Goal: Information Seeking & Learning: Learn about a topic

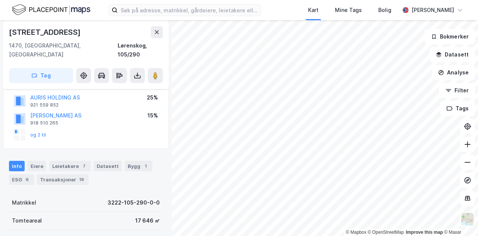
scroll to position [152, 0]
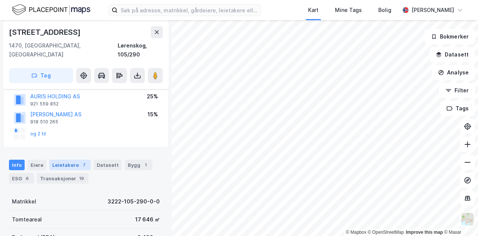
click at [60, 159] on div "Leietakere 7" at bounding box center [69, 164] width 41 height 10
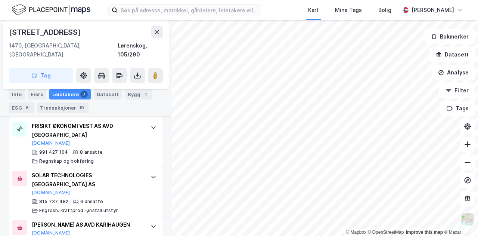
scroll to position [496, 0]
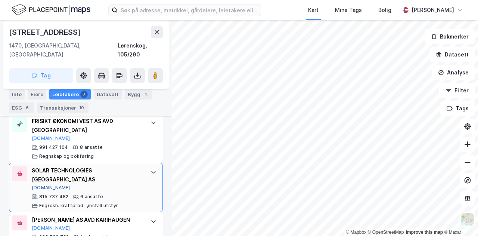
click at [39, 184] on button "[DOMAIN_NAME]" at bounding box center [51, 187] width 38 height 6
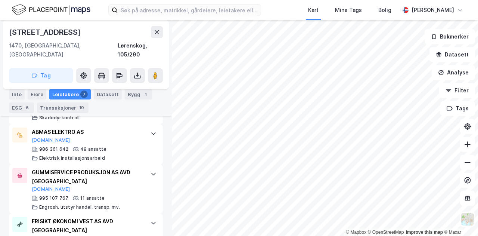
scroll to position [408, 0]
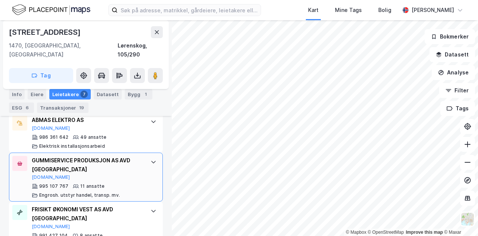
click at [150, 159] on icon at bounding box center [153, 162] width 6 height 6
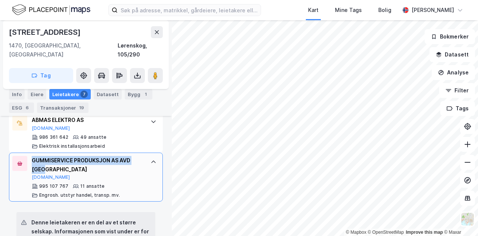
drag, startPoint x: 65, startPoint y: 164, endPoint x: 33, endPoint y: 152, distance: 34.7
click at [33, 156] on div "GUMMISERVICE PRODUKSJON AS AVD OSLO [DOMAIN_NAME]" at bounding box center [87, 168] width 111 height 25
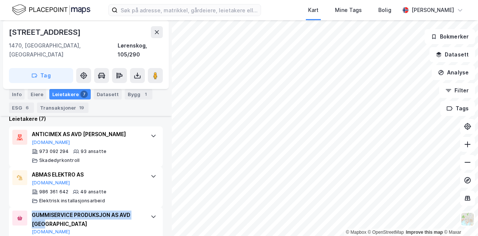
scroll to position [341, 0]
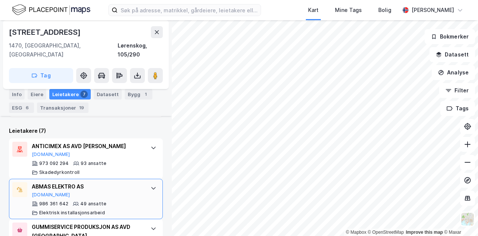
click at [138, 178] on div "ABMAS ELEKTRO AS [DOMAIN_NAME] 986 361 642 49 ansatte Elektrisk installasjonsar…" at bounding box center [86, 198] width 154 height 40
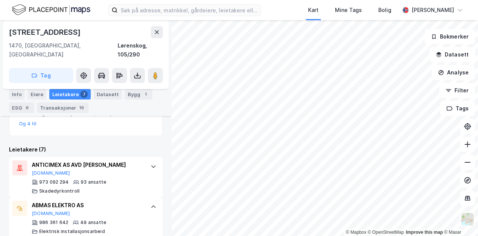
scroll to position [343, 0]
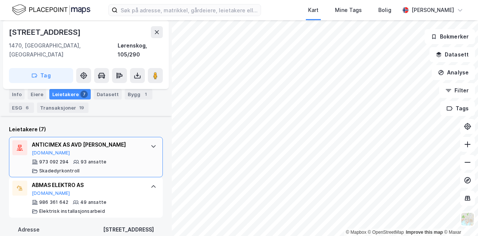
click at [127, 140] on div "ANTICIMEX AS AVD [PERSON_NAME]" at bounding box center [87, 144] width 111 height 9
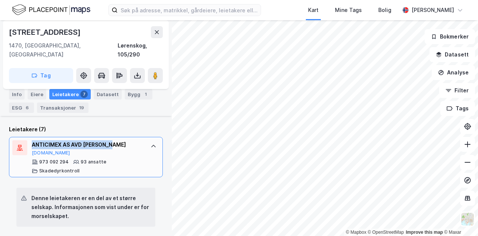
drag, startPoint x: 125, startPoint y: 134, endPoint x: 32, endPoint y: 132, distance: 93.3
click at [32, 140] on div "ANTICIMEX AS AVD [PERSON_NAME]" at bounding box center [87, 144] width 111 height 9
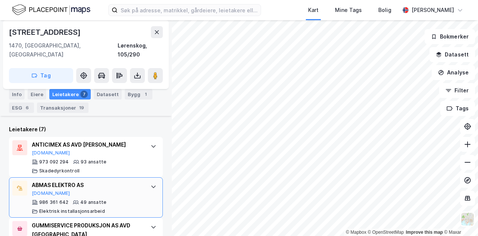
click at [119, 180] on div "ABMAS ELEKTRO AS" at bounding box center [87, 184] width 111 height 9
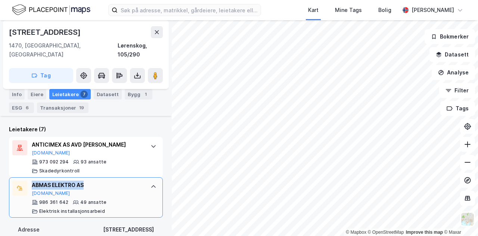
drag, startPoint x: 119, startPoint y: 177, endPoint x: 32, endPoint y: 173, distance: 87.4
click at [32, 180] on div "ABMAS ELEKTRO AS" at bounding box center [87, 184] width 111 height 9
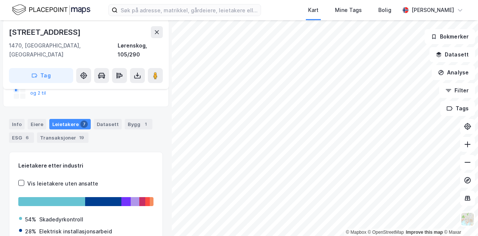
scroll to position [0, 0]
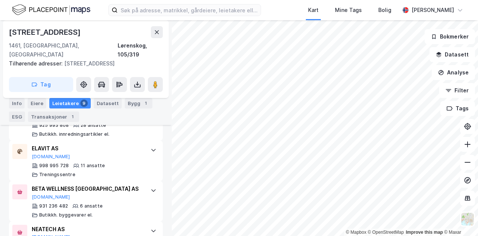
scroll to position [313, 0]
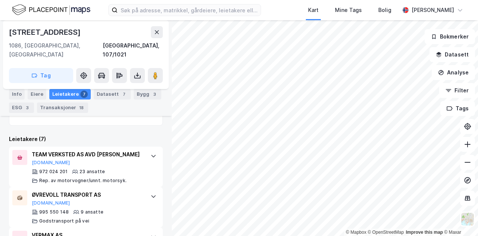
scroll to position [194, 0]
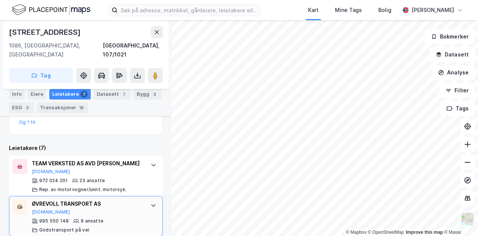
click at [50, 199] on div "ØVREVOLL TRANSPORT AS" at bounding box center [87, 203] width 111 height 9
drag, startPoint x: 118, startPoint y: 194, endPoint x: 33, endPoint y: 194, distance: 85.1
click at [33, 199] on div "ØVREVOLL TRANSPORT AS" at bounding box center [87, 203] width 111 height 9
copy div "ØVREVOLL TRANSPORT AS"
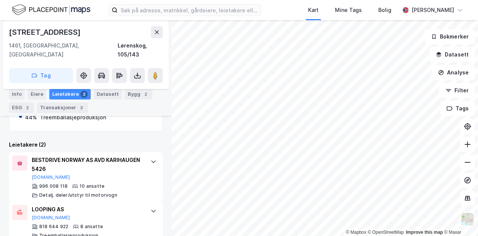
scroll to position [181, 0]
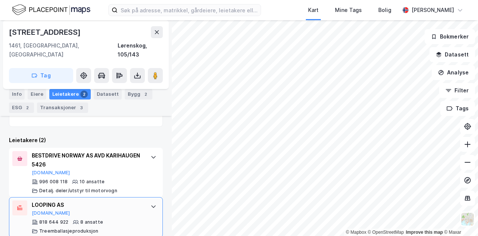
click at [51, 200] on div "LOOPING AS" at bounding box center [87, 204] width 111 height 9
drag, startPoint x: 72, startPoint y: 193, endPoint x: 27, endPoint y: 193, distance: 45.2
click at [27, 197] on div "LOOPING AS [DOMAIN_NAME] 818 644 922 8 ansatte Treemballasjeproduksjon" at bounding box center [86, 217] width 154 height 40
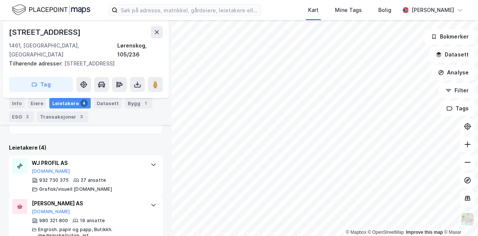
scroll to position [205, 0]
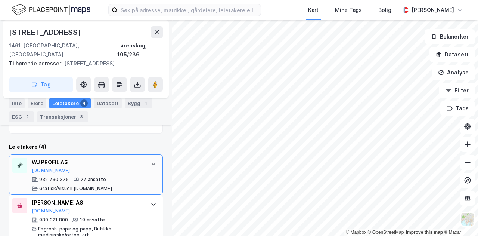
click at [89, 158] on div "WJ PROFIL AS" at bounding box center [87, 162] width 111 height 9
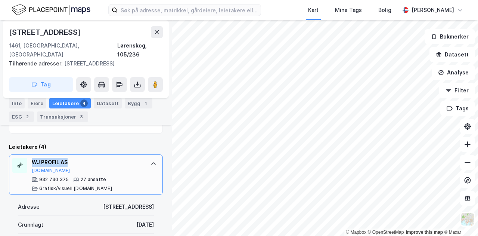
drag, startPoint x: 80, startPoint y: 154, endPoint x: 29, endPoint y: 150, distance: 50.6
click at [29, 154] on div "WJ PROFIL AS [DOMAIN_NAME] 932 730 375 27 ansatte Grafisk/visuell [DOMAIN_NAME]" at bounding box center [86, 174] width 154 height 40
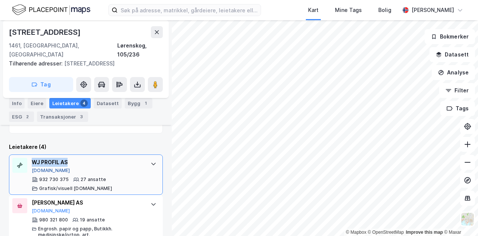
click at [44, 167] on button "[DOMAIN_NAME]" at bounding box center [51, 170] width 38 height 6
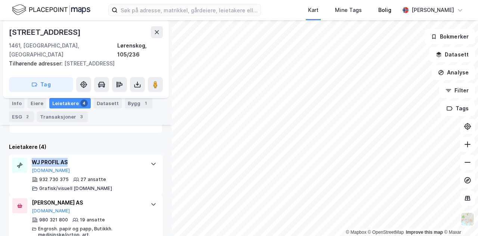
scroll to position [0, 0]
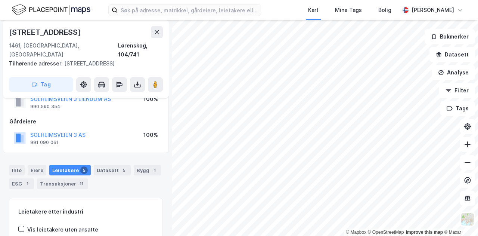
scroll to position [37, 0]
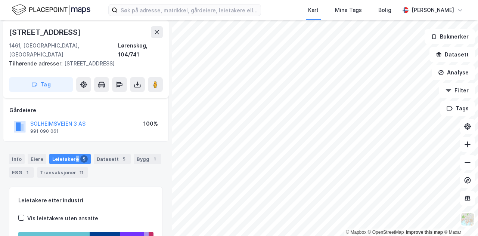
click at [74, 153] on div "Leietakere 5" at bounding box center [69, 158] width 41 height 10
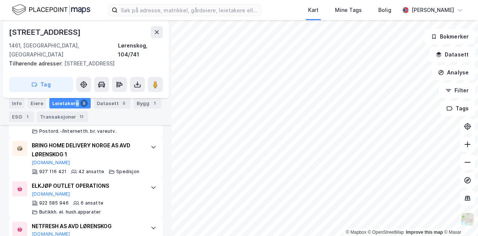
scroll to position [322, 0]
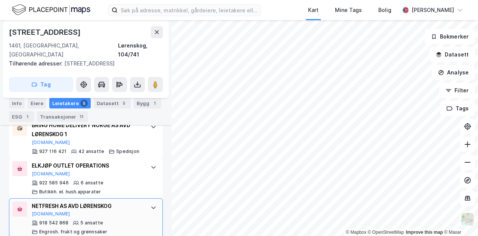
click at [37, 201] on div "NETFRESH AS AVD LØRENSKOG" at bounding box center [87, 205] width 111 height 9
drag, startPoint x: 124, startPoint y: 191, endPoint x: 32, endPoint y: 193, distance: 92.6
click at [32, 201] on div "NETFRESH AS AVD LØRENSKOG" at bounding box center [87, 205] width 111 height 9
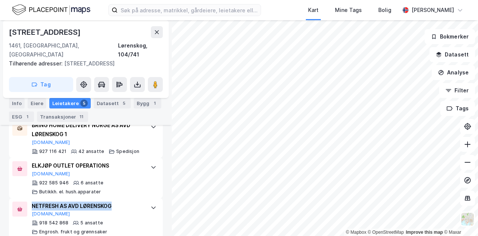
scroll to position [0, 0]
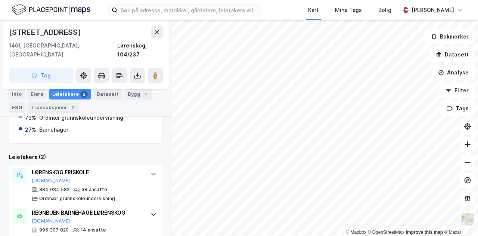
scroll to position [172, 0]
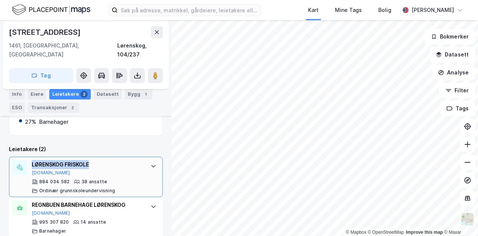
drag, startPoint x: 109, startPoint y: 148, endPoint x: 30, endPoint y: 151, distance: 79.2
click at [30, 156] on div "LØRENSKOG FRISKOLE [DOMAIN_NAME] 884 034 582 38 ansatte Ordinær grunnskoleunder…" at bounding box center [86, 176] width 154 height 40
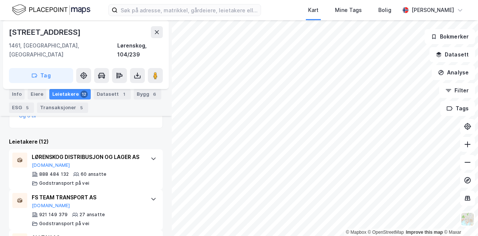
scroll to position [222, 0]
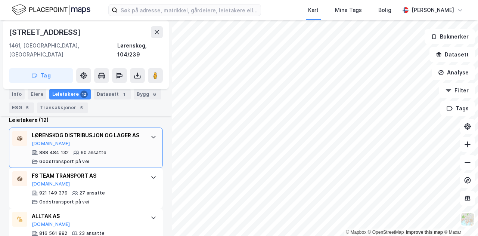
click at [134, 131] on div "LØRENSKOG DISTRIBUSJON OG LAGER AS" at bounding box center [87, 135] width 111 height 9
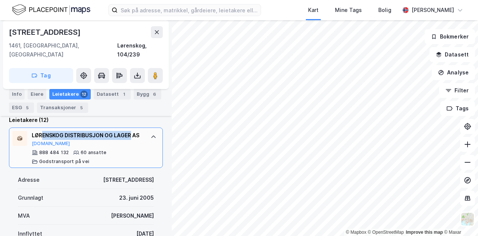
drag, startPoint x: 133, startPoint y: 125, endPoint x: 42, endPoint y: 130, distance: 90.8
click at [42, 131] on div "LØRENSKOG DISTRIBUSJON OG LAGER AS" at bounding box center [87, 135] width 111 height 9
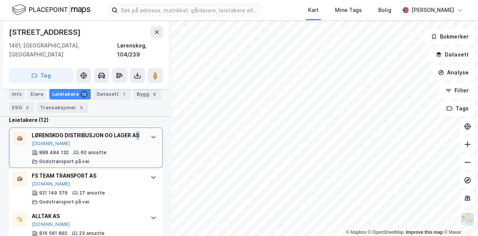
drag, startPoint x: 47, startPoint y: 133, endPoint x: 35, endPoint y: 133, distance: 12.3
click at [35, 133] on div "LØRENSKOG DISTRIBUSJON OG LAGER AS" at bounding box center [87, 135] width 111 height 9
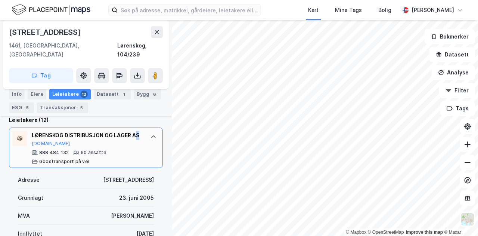
click at [44, 134] on div "LØRENSKOG DISTRIBUSJON OG LAGER AS" at bounding box center [87, 135] width 111 height 9
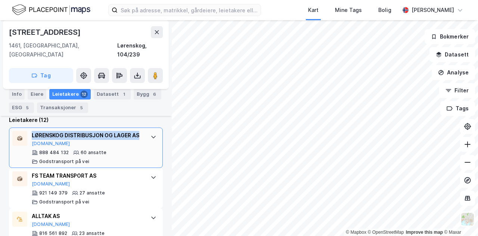
drag, startPoint x: 44, startPoint y: 134, endPoint x: 31, endPoint y: 122, distance: 17.5
click at [31, 127] on div "LØRENSKOG DISTRIBUSJON OG LAGER AS [DOMAIN_NAME] 888 484 132 60 ansatte Godstra…" at bounding box center [86, 147] width 154 height 40
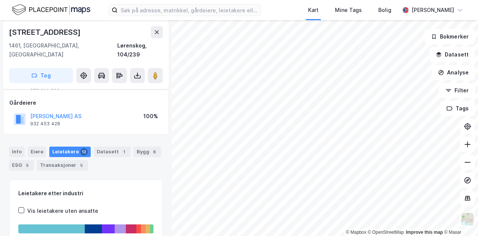
scroll to position [0, 0]
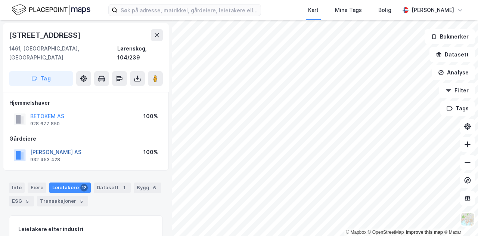
click at [0, 0] on button "[PERSON_NAME] AS" at bounding box center [0, 0] width 0 height 0
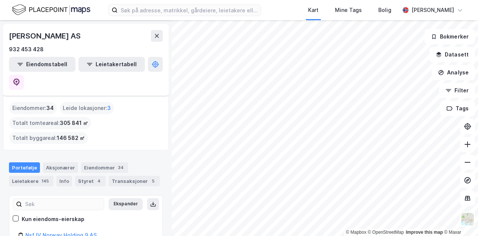
scroll to position [65, 0]
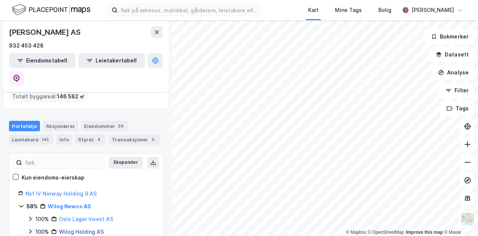
click at [74, 228] on link "Wilog Holding AS" at bounding box center [81, 231] width 45 height 6
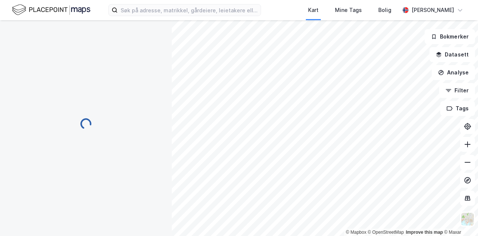
scroll to position [0, 0]
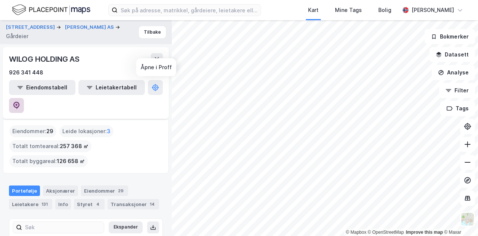
click at [20, 102] on icon at bounding box center [16, 105] width 6 height 7
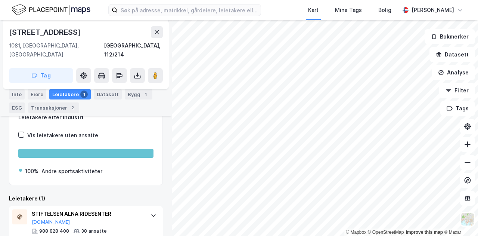
scroll to position [156, 0]
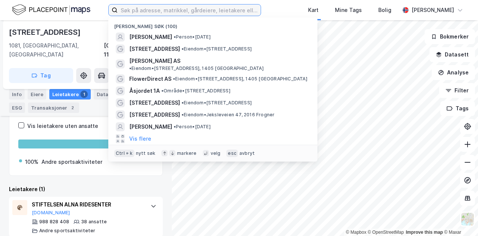
click at [211, 10] on input at bounding box center [189, 9] width 143 height 11
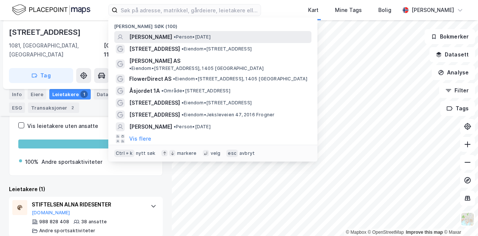
click at [176, 37] on span "•" at bounding box center [175, 37] width 2 height 6
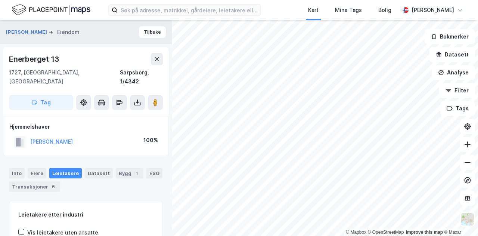
scroll to position [31, 0]
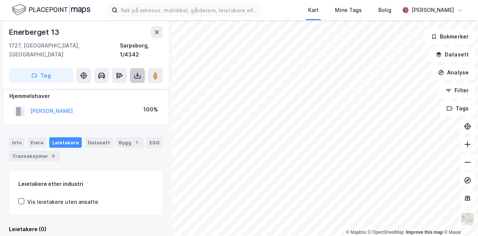
click at [136, 72] on icon at bounding box center [137, 75] width 7 height 7
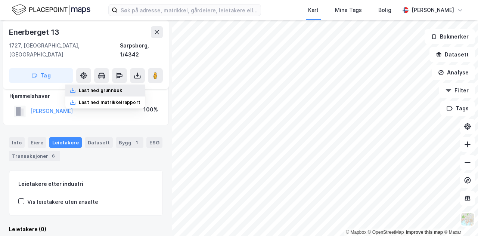
click at [114, 87] on div "Last ned grunnbok" at bounding box center [100, 90] width 43 height 6
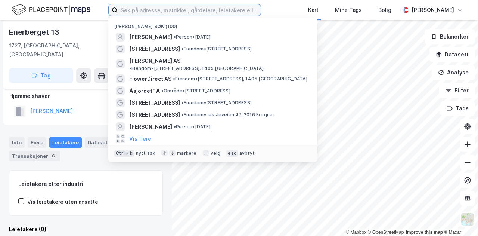
click at [213, 8] on input at bounding box center [189, 9] width 143 height 11
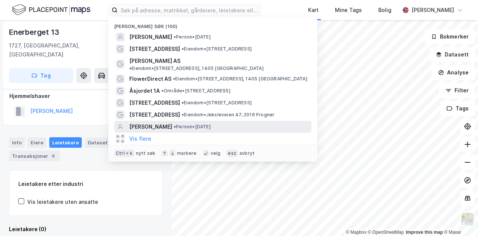
click at [208, 124] on span "• Person • [DATE]" at bounding box center [192, 127] width 37 height 6
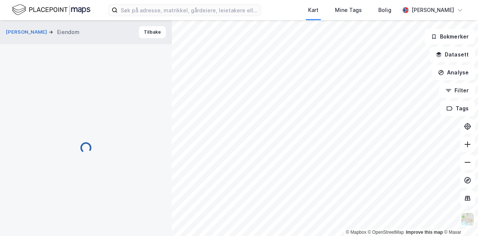
scroll to position [30, 0]
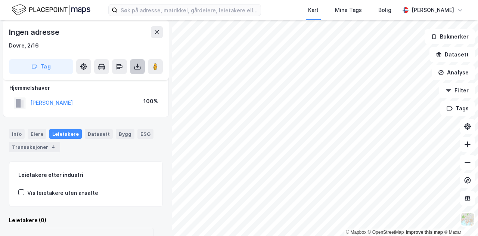
click at [135, 64] on icon at bounding box center [137, 66] width 7 height 7
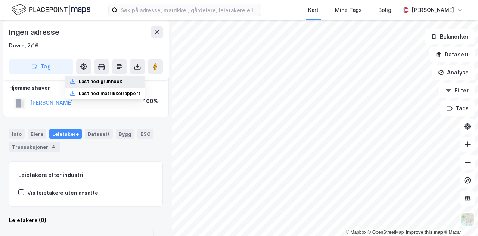
click at [117, 79] on div "Last ned grunnbok" at bounding box center [100, 81] width 43 height 6
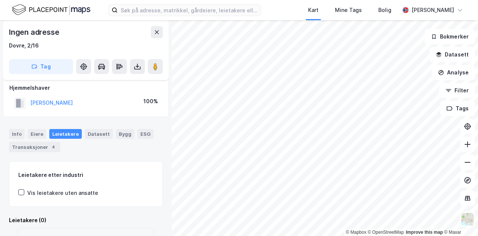
click at [57, 10] on img at bounding box center [51, 9] width 78 height 13
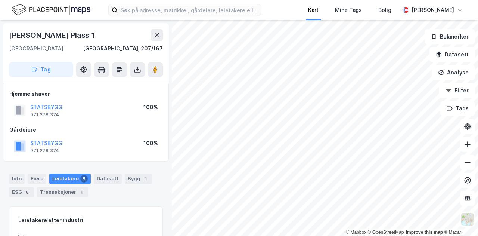
scroll to position [1, 0]
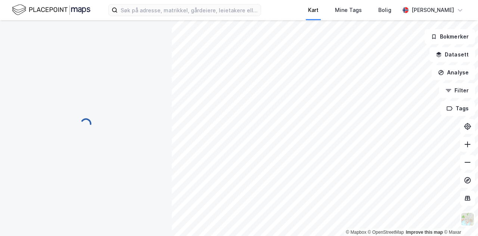
scroll to position [1, 0]
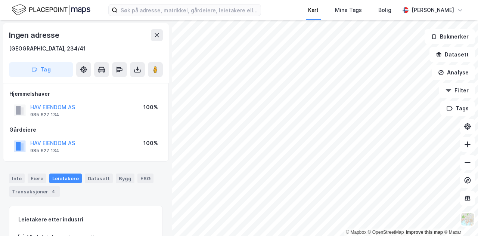
scroll to position [1, 0]
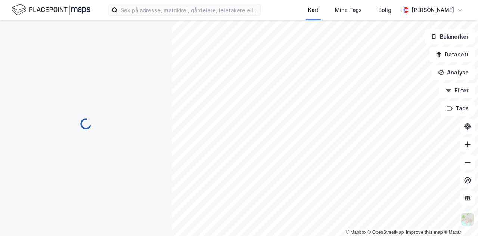
scroll to position [1, 0]
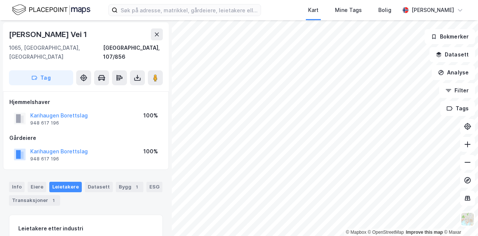
scroll to position [1, 0]
click at [386, 235] on html "Kart Mine Tags Bolig [PERSON_NAME] © Mapbox © OpenStreetMap Improve this map © …" at bounding box center [239, 118] width 478 height 236
click at [238, 235] on html "Kart Mine Tags Bolig [PERSON_NAME] © Mapbox © OpenStreetMap Improve this map © …" at bounding box center [239, 118] width 478 height 236
click at [172, 235] on html "Kart Mine Tags Bolig [PERSON_NAME] © Mapbox © OpenStreetMap Improve this map © …" at bounding box center [239, 118] width 478 height 236
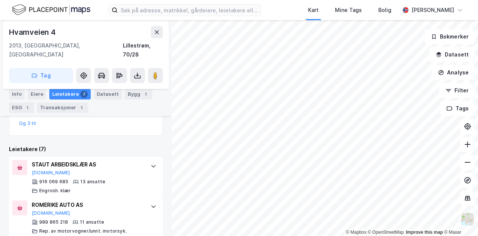
scroll to position [199, 0]
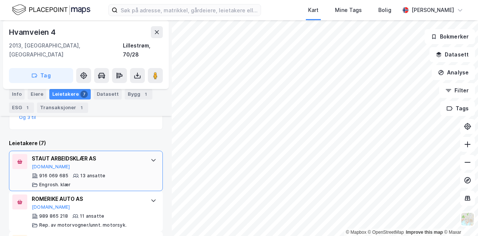
drag, startPoint x: 118, startPoint y: 146, endPoint x: 30, endPoint y: 154, distance: 88.4
click at [30, 154] on div "STAUT ARBEIDSKLÆR AS [DOMAIN_NAME] 916 069 685 13 ansatte [PERSON_NAME]. klær" at bounding box center [86, 170] width 154 height 40
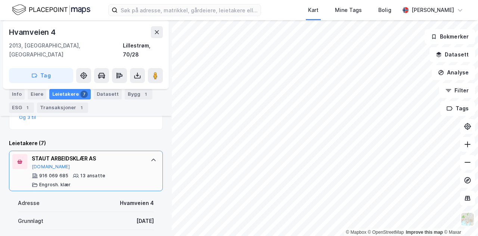
drag, startPoint x: 59, startPoint y: 147, endPoint x: 112, endPoint y: 150, distance: 52.7
click at [112, 154] on div "STAUT ARBEIDSKLÆR AS" at bounding box center [87, 158] width 111 height 9
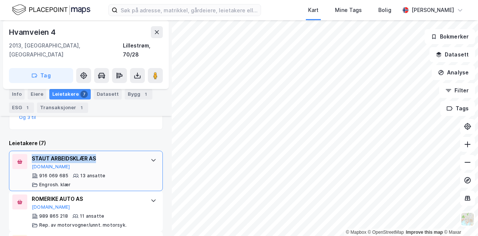
drag, startPoint x: 112, startPoint y: 150, endPoint x: 33, endPoint y: 148, distance: 78.8
click at [33, 154] on div "STAUT ARBEIDSKLÆR AS" at bounding box center [87, 158] width 111 height 9
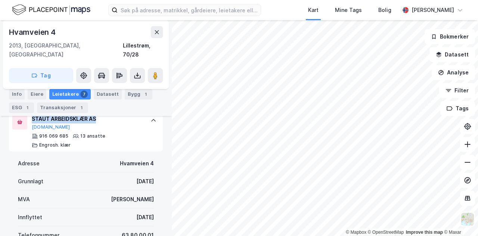
scroll to position [231, 0]
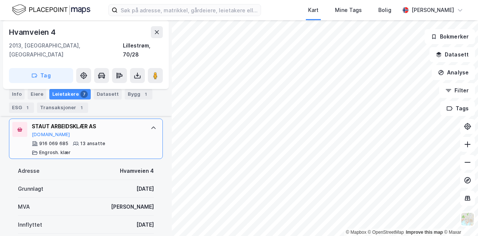
click at [150, 125] on icon at bounding box center [153, 128] width 6 height 6
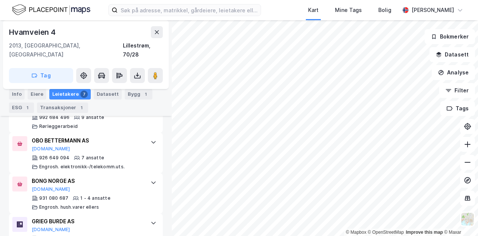
scroll to position [342, 0]
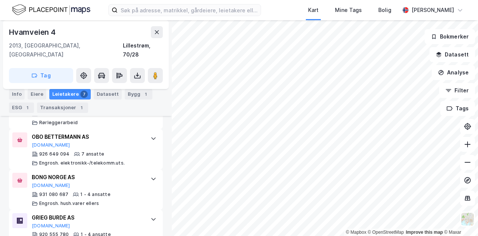
click at [284, 6] on div "Kart Mine Tags Bolig [PERSON_NAME]" at bounding box center [239, 10] width 478 height 20
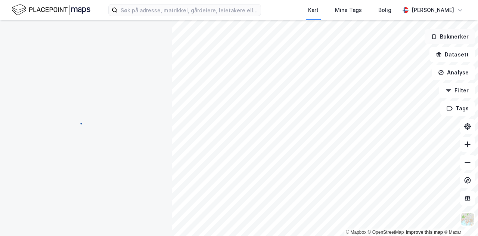
scroll to position [0, 0]
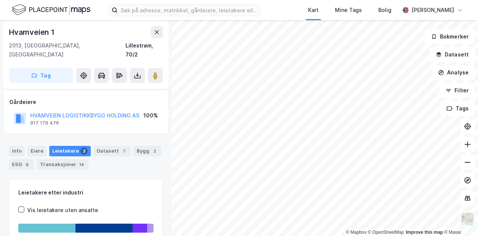
scroll to position [18, 0]
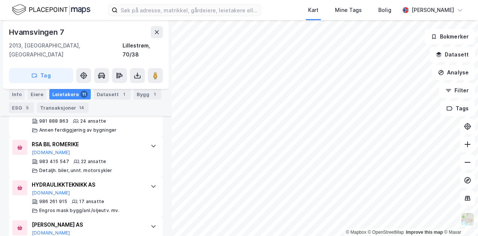
scroll to position [345, 0]
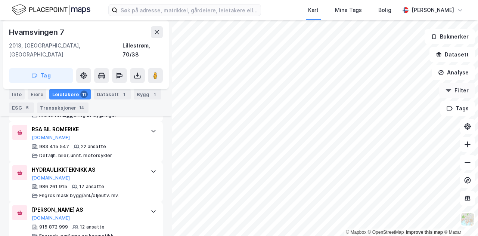
click at [456, 88] on div "© Mapbox © OpenStreetMap Improve this map © Maxar Hvamsvingen 7 2013, Skjetten,…" at bounding box center [239, 127] width 478 height 215
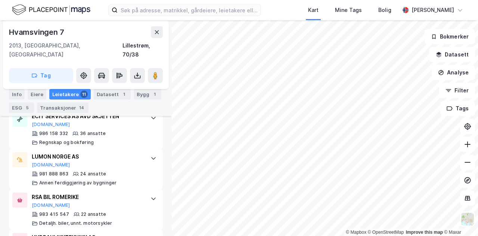
scroll to position [270, 0]
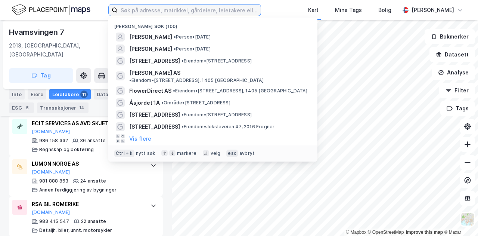
click at [173, 13] on input at bounding box center [189, 9] width 143 height 11
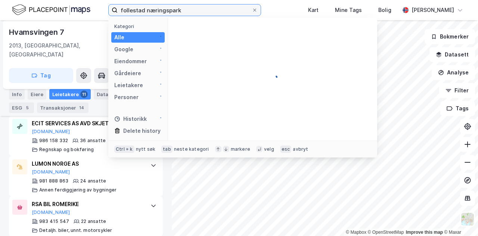
type input "follestad næringspark"
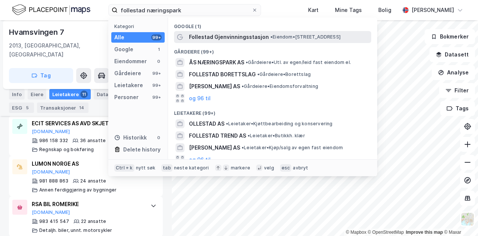
click at [226, 37] on span "Follestad Gjenvinningsstasjon" at bounding box center [229, 36] width 80 height 9
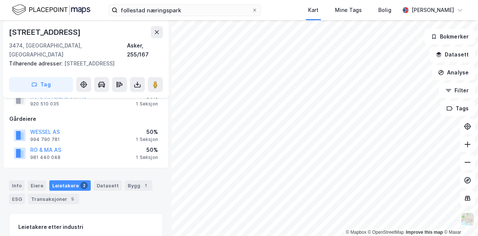
scroll to position [59, 0]
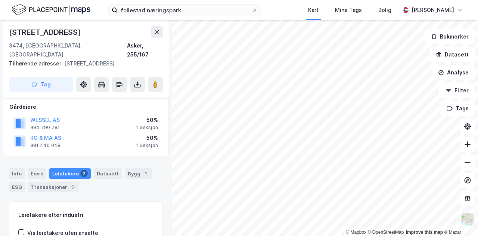
click at [64, 168] on div "Leietakere 2" at bounding box center [69, 173] width 41 height 10
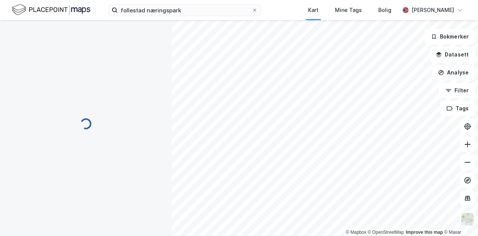
scroll to position [0, 0]
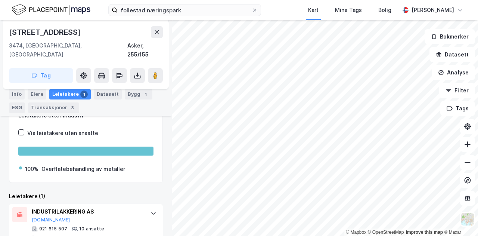
scroll to position [121, 0]
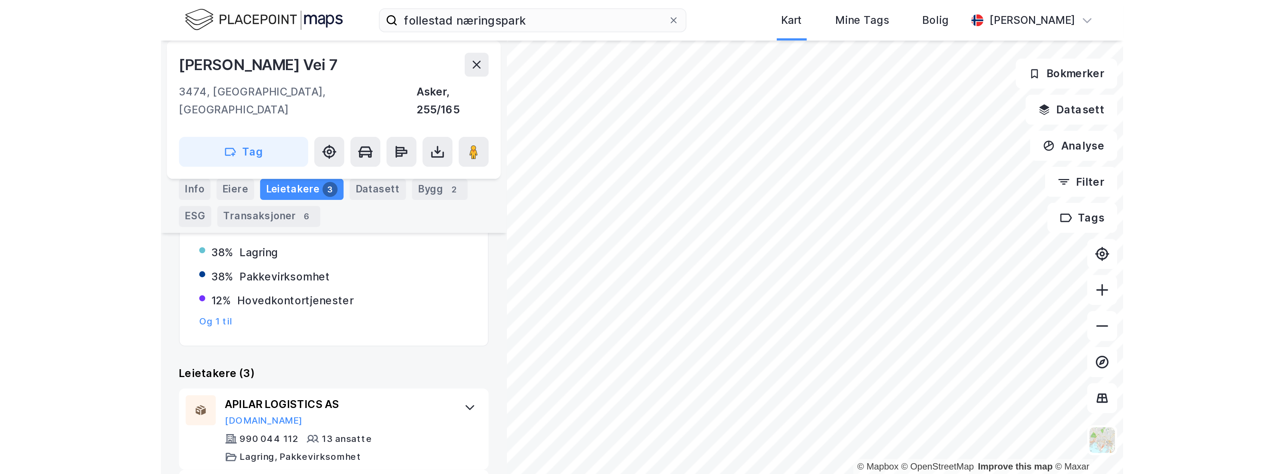
scroll to position [163, 0]
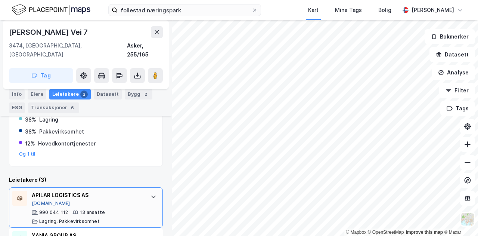
click at [37, 200] on button "[DOMAIN_NAME]" at bounding box center [51, 203] width 38 height 6
drag, startPoint x: 97, startPoint y: 185, endPoint x: 32, endPoint y: 184, distance: 65.7
click at [32, 190] on div "APILAR LOGISTICS AS" at bounding box center [87, 194] width 111 height 9
copy div "APILAR LOGISTICS AS"
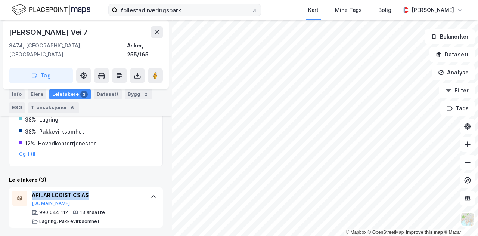
scroll to position [0, 0]
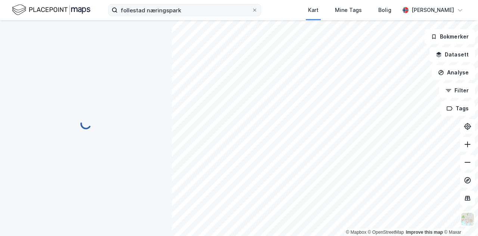
scroll to position [110, 0]
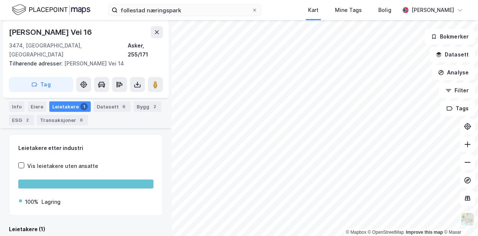
scroll to position [121, 0]
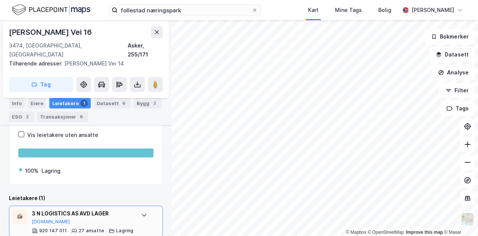
click at [87, 209] on div "3 N LOGISTICS AS AVD LAGER" at bounding box center [83, 213] width 102 height 9
drag, startPoint x: 79, startPoint y: 200, endPoint x: 33, endPoint y: 200, distance: 45.9
click at [33, 209] on div "3 N LOGISTICS AS AVD LAGER" at bounding box center [83, 213] width 102 height 9
copy div "3 N LOGISTICS AS"
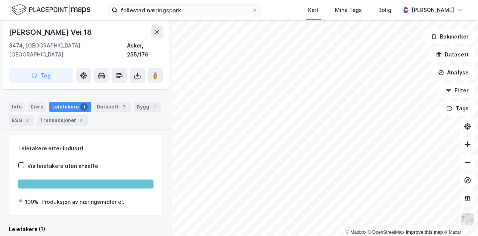
scroll to position [121, 0]
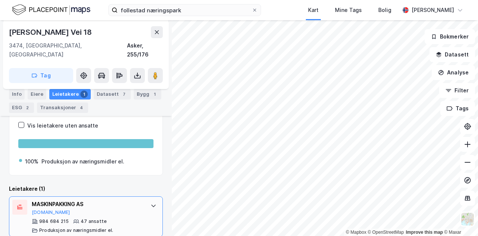
click at [64, 199] on div "MASKINPAKKING AS" at bounding box center [87, 203] width 111 height 9
click at [44, 209] on button "[DOMAIN_NAME]" at bounding box center [51, 212] width 38 height 6
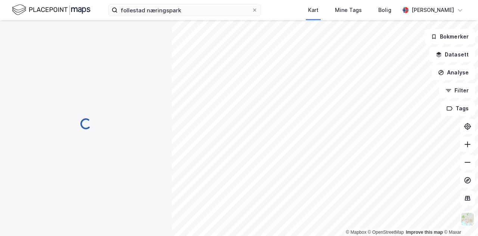
scroll to position [0, 0]
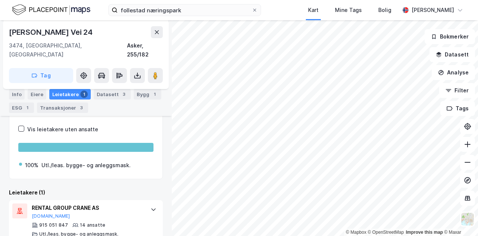
scroll to position [171, 0]
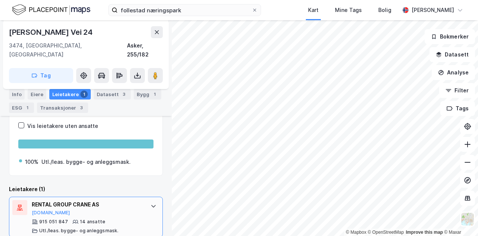
click at [111, 200] on div "RENTAL GROUP CRANE AS" at bounding box center [87, 204] width 111 height 9
drag, startPoint x: 109, startPoint y: 190, endPoint x: 32, endPoint y: 194, distance: 76.6
click at [32, 200] on div "RENTAL GROUP CRANE AS" at bounding box center [87, 204] width 111 height 9
copy div "RENTAL GROUP CRANE AS"
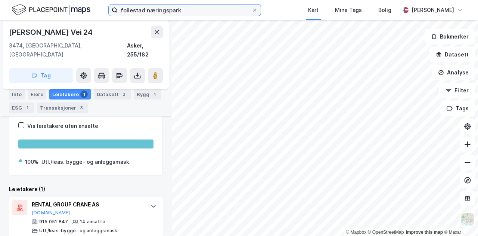
click at [158, 12] on input "follestad næringspark" at bounding box center [185, 9] width 134 height 11
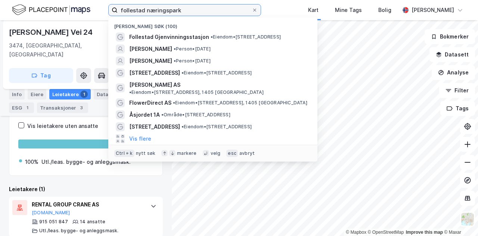
drag, startPoint x: 188, startPoint y: 8, endPoint x: 118, endPoint y: 11, distance: 70.2
click at [118, 11] on input "follestad næringspark" at bounding box center [185, 9] width 134 height 11
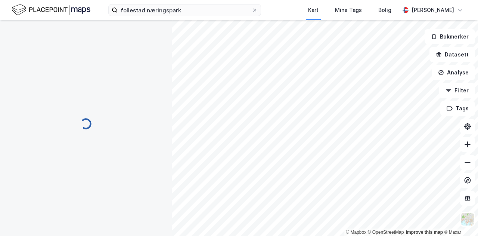
scroll to position [45, 0]
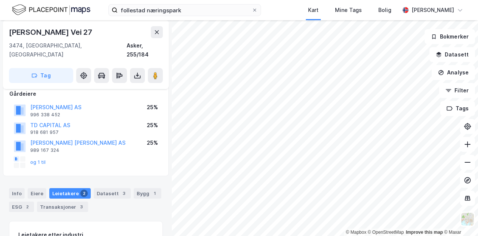
click at [301, 8] on div "follestad næringspark [GEOGRAPHIC_DATA] Tags Bolig [PERSON_NAME]" at bounding box center [239, 10] width 478 height 20
click at [294, 12] on div "follestad næringspark [GEOGRAPHIC_DATA] Tags Bolig [PERSON_NAME]" at bounding box center [239, 10] width 478 height 20
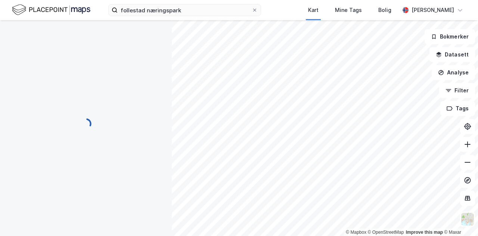
scroll to position [0, 0]
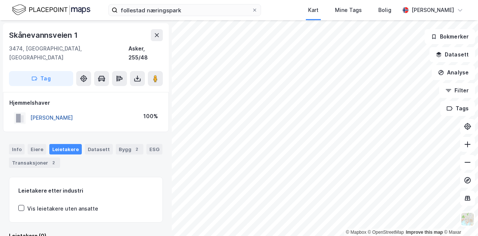
click at [0, 0] on button "[PERSON_NAME]" at bounding box center [0, 0] width 0 height 0
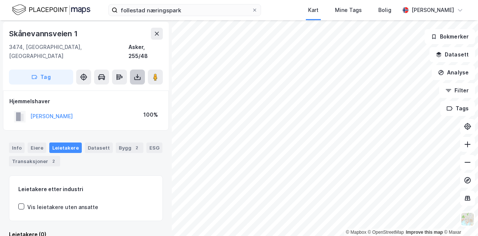
click at [138, 76] on icon at bounding box center [137, 77] width 3 height 2
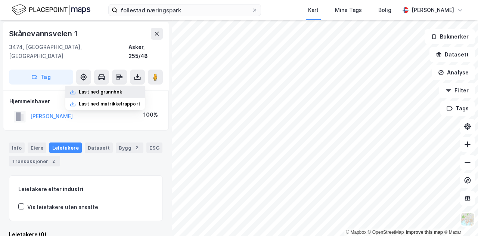
click at [119, 89] on div "Last ned grunnbok" at bounding box center [100, 92] width 43 height 6
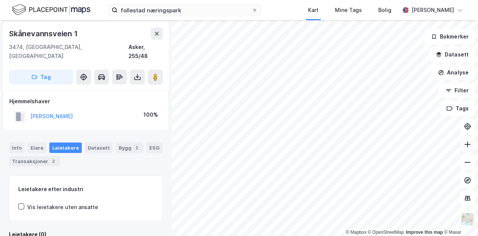
scroll to position [0, 0]
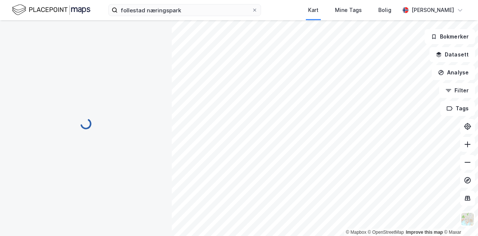
scroll to position [1, 0]
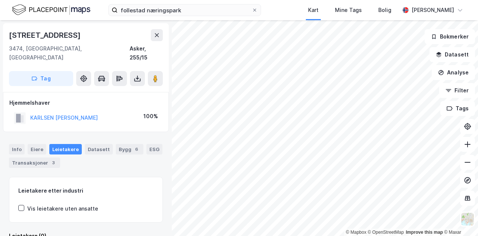
scroll to position [1, 0]
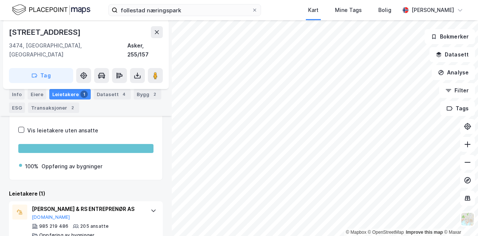
scroll to position [156, 0]
